Goal: Task Accomplishment & Management: Use online tool/utility

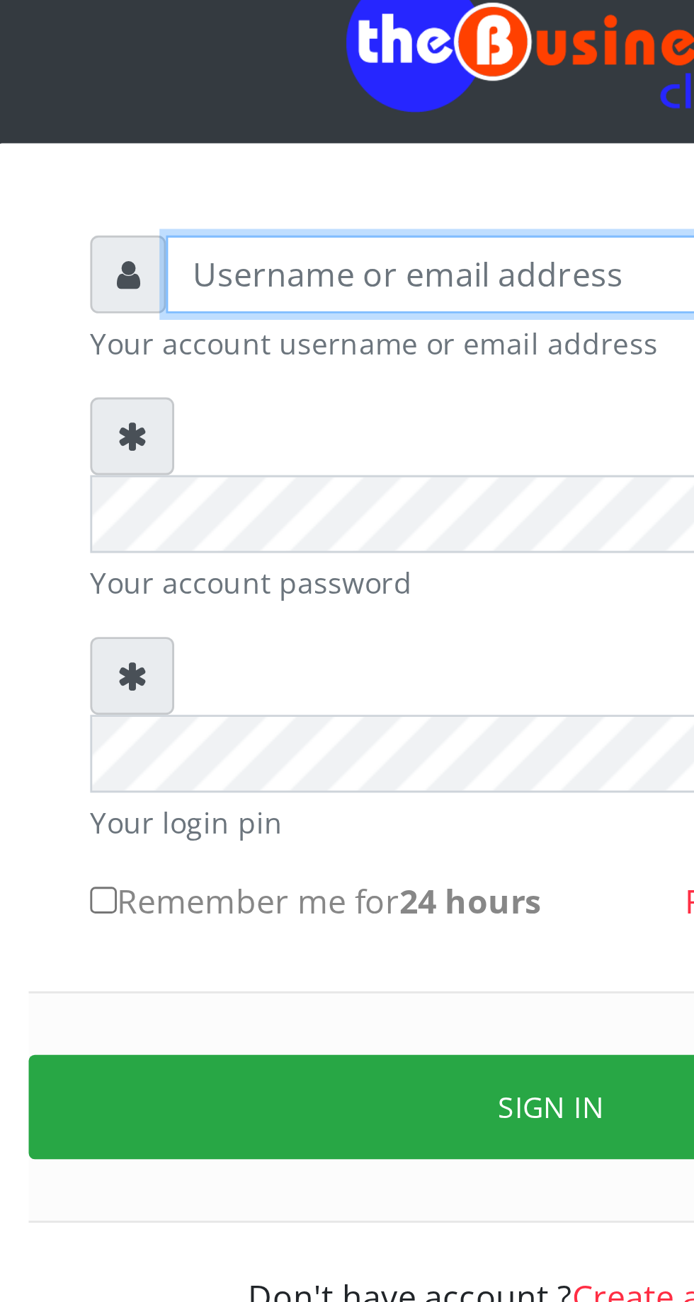
click at [263, 214] on input "text" at bounding box center [360, 208] width 292 height 27
type input "Musluky"
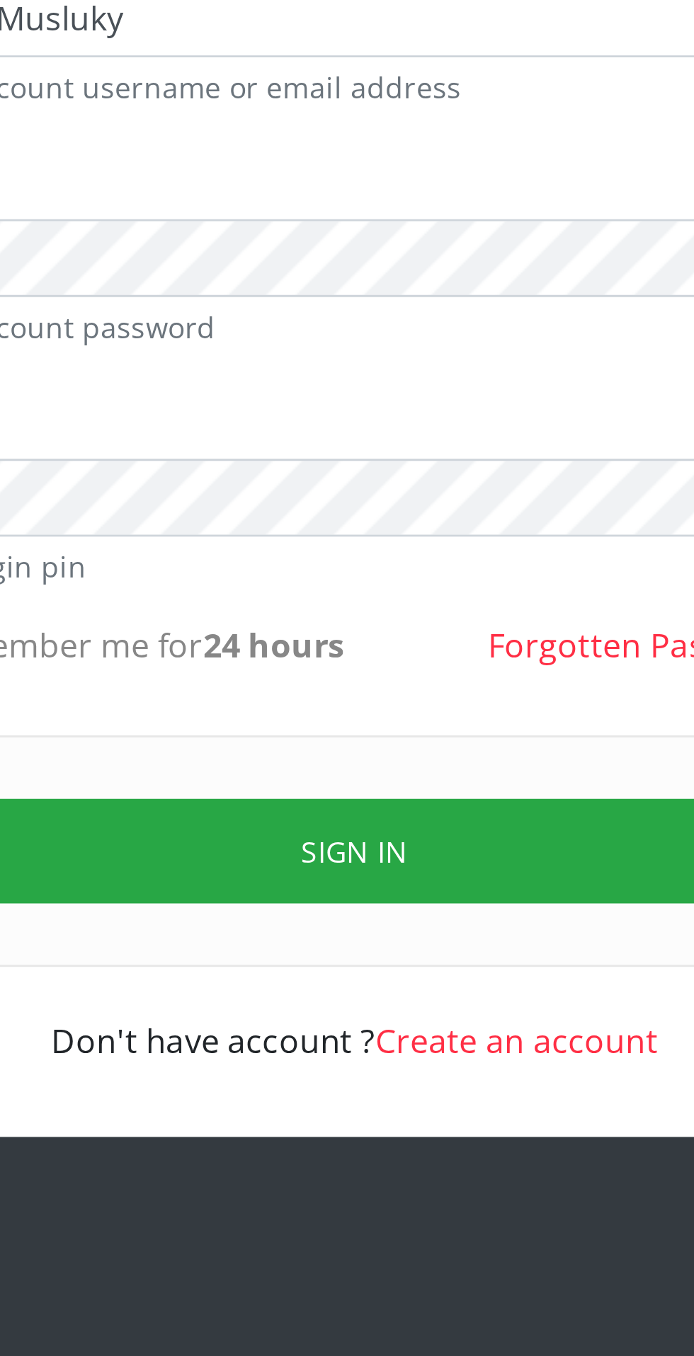
click at [374, 482] on button "Sign in" at bounding box center [346, 500] width 361 height 36
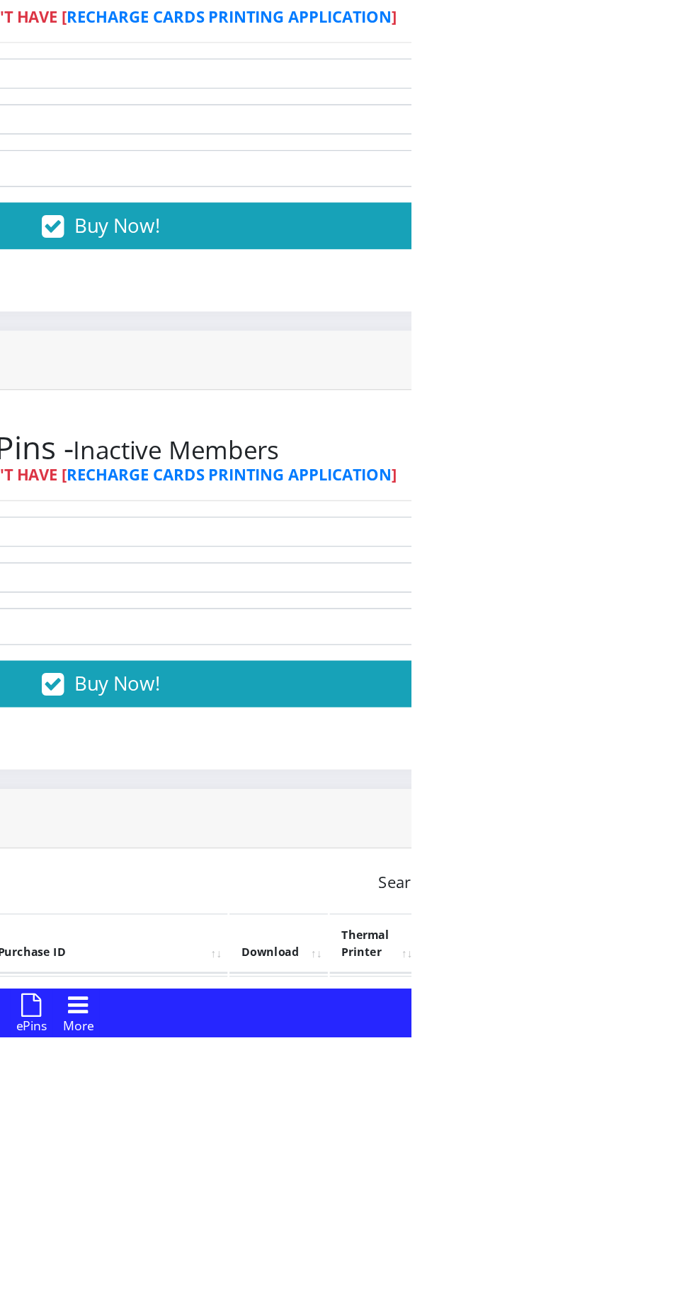
scroll to position [7, 0]
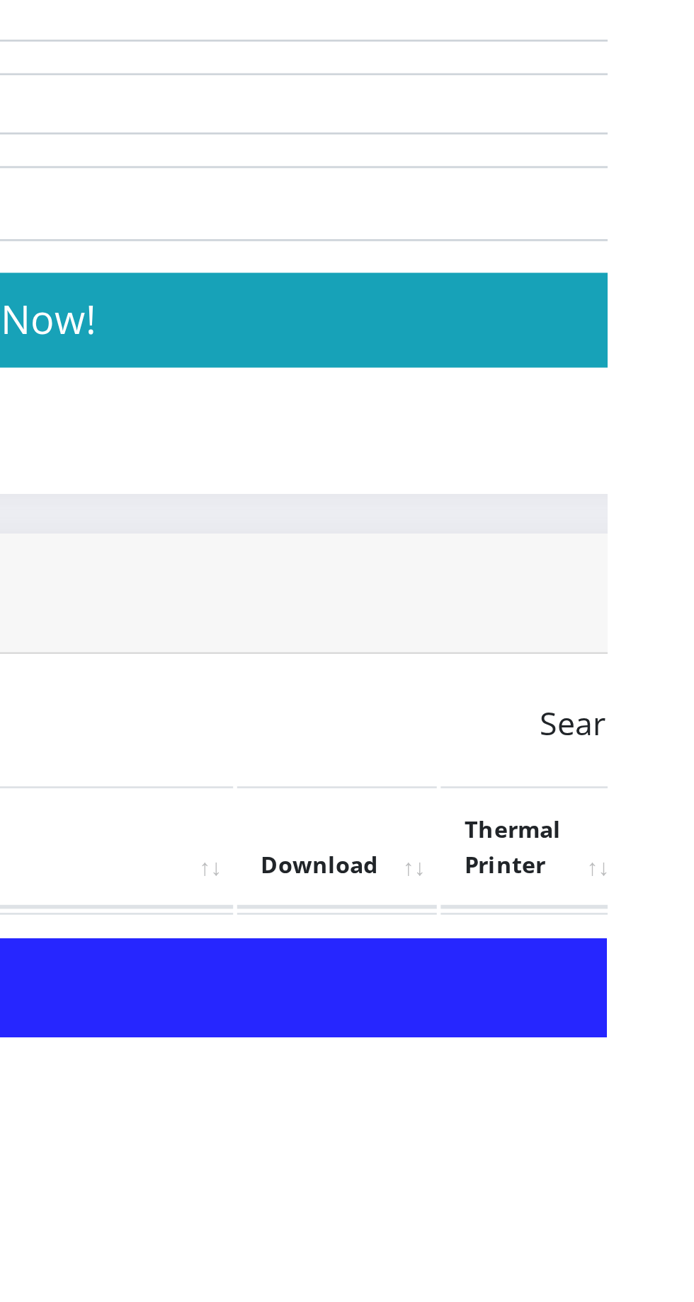
click at [682, 1276] on link "PoS Paper (RawBT)" at bounding box center [663, 1282] width 40 height 26
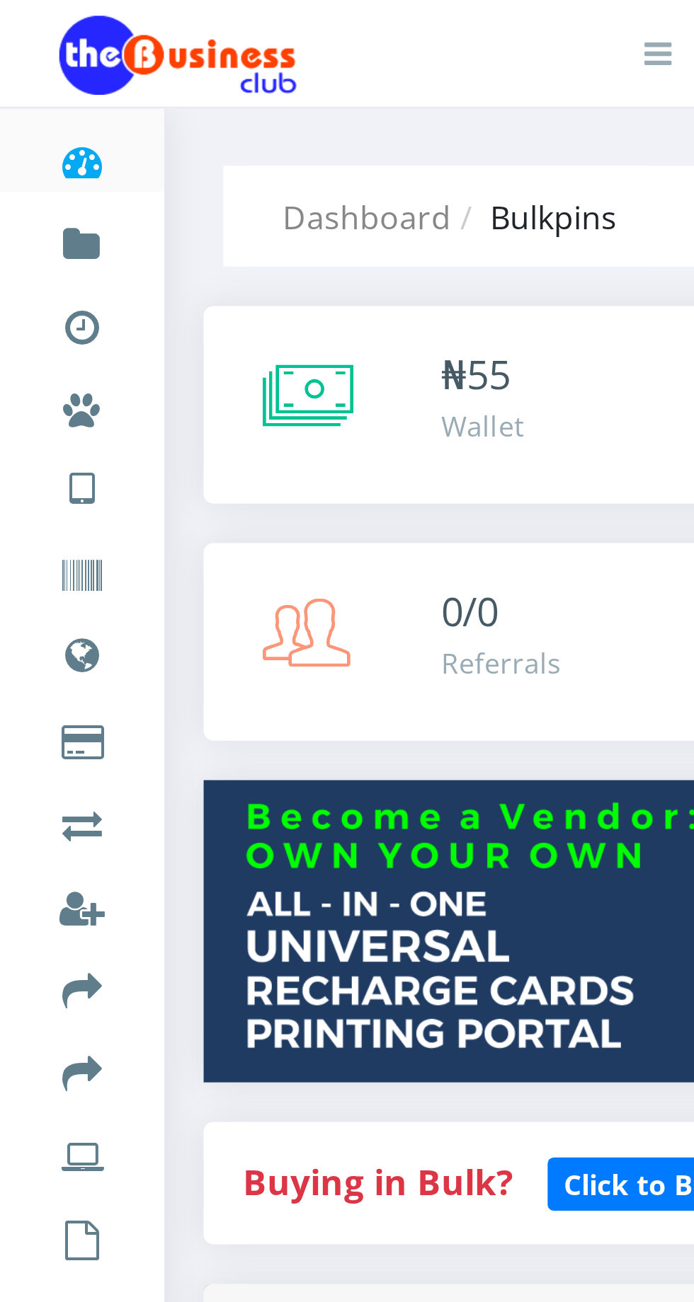
scroll to position [0, 0]
